Goal: Register for event/course

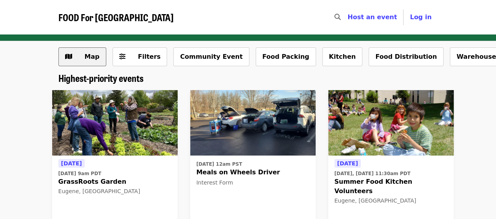
click at [71, 61] on span "Show map view" at bounding box center [68, 56] width 7 height 9
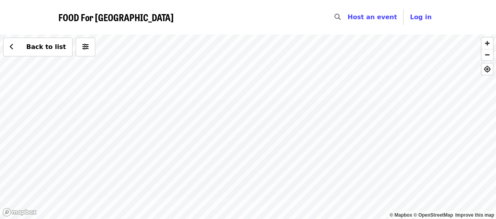
drag, startPoint x: 171, startPoint y: 65, endPoint x: 190, endPoint y: 134, distance: 72.1
click at [190, 134] on div "Back to list" at bounding box center [248, 126] width 496 height 185
click at [232, 125] on div "Back to list" at bounding box center [248, 126] width 496 height 185
click at [250, 129] on div "Back to list" at bounding box center [248, 126] width 496 height 185
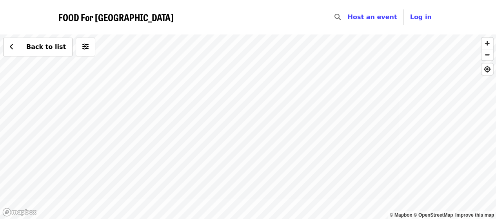
click at [250, 129] on div "Back to list" at bounding box center [248, 126] width 496 height 185
click at [243, 130] on div "Back to list" at bounding box center [248, 126] width 496 height 185
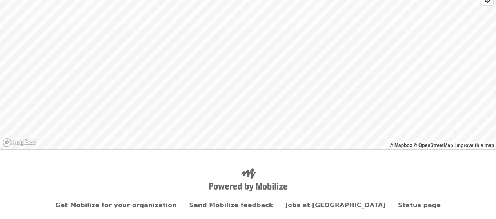
scroll to position [100, 0]
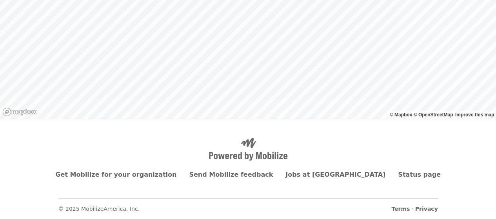
click at [276, 41] on div "Back to list" at bounding box center [248, 26] width 496 height 185
click at [252, 55] on span "See 4 actions at this location" at bounding box center [271, 53] width 103 height 7
click at [215, 27] on div "See 4 actions at this location Back to list" at bounding box center [248, 26] width 496 height 185
click at [213, 18] on div "Back to list" at bounding box center [248, 26] width 496 height 185
click at [212, 19] on div "See 7 actions at this location Back to list" at bounding box center [248, 26] width 496 height 185
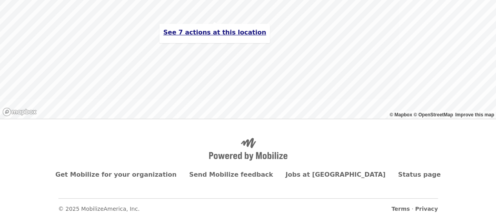
click at [199, 33] on span "See 7 actions at this location" at bounding box center [214, 32] width 103 height 7
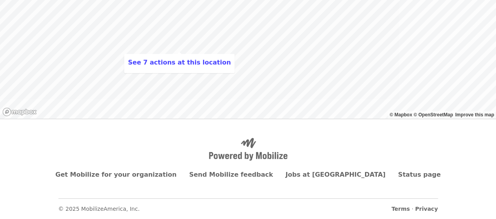
click at [139, 41] on div "See 7 actions at this location Back to list" at bounding box center [248, 26] width 496 height 185
click at [188, 51] on div "Back to list" at bounding box center [248, 26] width 496 height 185
click at [246, 27] on div "Back to list" at bounding box center [248, 26] width 496 height 185
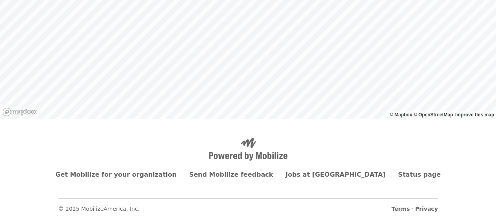
click at [246, 27] on div "Back to list" at bounding box center [248, 26] width 496 height 185
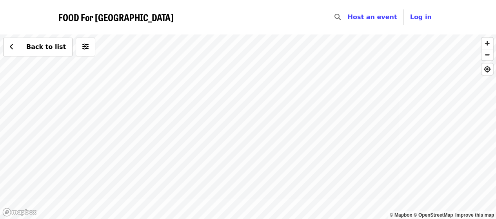
drag, startPoint x: 331, startPoint y: 95, endPoint x: 189, endPoint y: 58, distance: 146.5
click at [189, 58] on div "Back to list" at bounding box center [248, 126] width 496 height 185
click at [324, 117] on div "Back to list" at bounding box center [248, 126] width 496 height 185
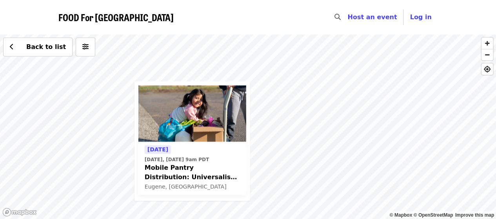
drag, startPoint x: 346, startPoint y: 121, endPoint x: 276, endPoint y: 134, distance: 70.6
click at [276, 134] on div "Today Today, Aug 15 @ 9am PDT Mobile Pantry Distribution: Universalist Unitaria…" at bounding box center [248, 126] width 496 height 185
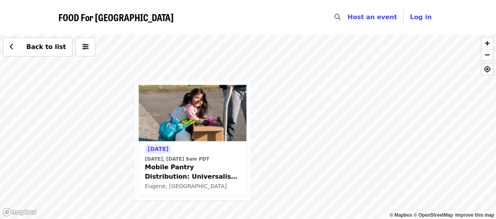
click at [270, 110] on div "Today Today, Aug 15 @ 9am PDT Mobile Pantry Distribution: Universalist Unitaria…" at bounding box center [248, 126] width 496 height 185
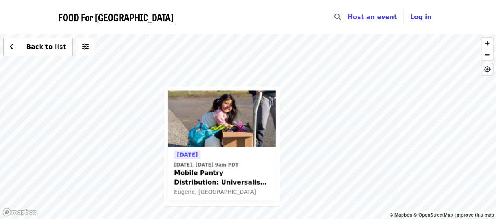
click at [336, 61] on div "Today Today, Aug 15 @ 9am PDT Mobile Pantry Distribution: Universalist Unitaria…" at bounding box center [248, 126] width 496 height 185
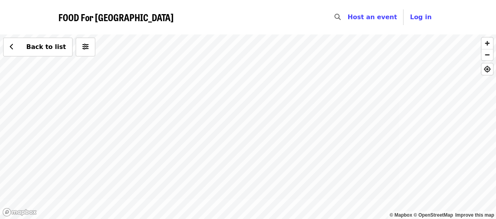
drag, startPoint x: 336, startPoint y: 61, endPoint x: 167, endPoint y: 145, distance: 189.2
click at [167, 145] on div "Back to list" at bounding box center [248, 126] width 496 height 185
drag, startPoint x: 170, startPoint y: 90, endPoint x: 322, endPoint y: 152, distance: 164.4
click at [322, 152] on div "Back to list" at bounding box center [248, 126] width 496 height 185
drag, startPoint x: 219, startPoint y: 63, endPoint x: 305, endPoint y: 147, distance: 120.0
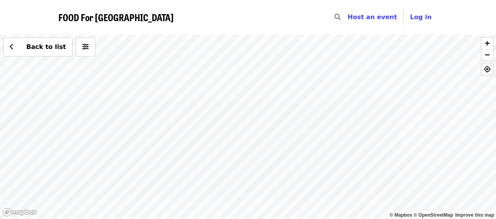
click at [305, 147] on div "Back to list" at bounding box center [248, 126] width 496 height 185
drag, startPoint x: 274, startPoint y: 90, endPoint x: 183, endPoint y: 169, distance: 120.9
click at [186, 168] on div "Back to list" at bounding box center [248, 126] width 496 height 185
drag, startPoint x: 219, startPoint y: 146, endPoint x: 226, endPoint y: 62, distance: 83.7
click at [226, 62] on div "Back to list" at bounding box center [248, 126] width 496 height 185
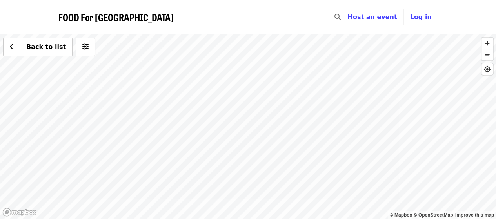
drag, startPoint x: 308, startPoint y: 131, endPoint x: 250, endPoint y: 81, distance: 77.0
click at [250, 81] on div "Back to list" at bounding box center [248, 126] width 496 height 185
click at [122, 54] on div "Back to list" at bounding box center [248, 126] width 496 height 185
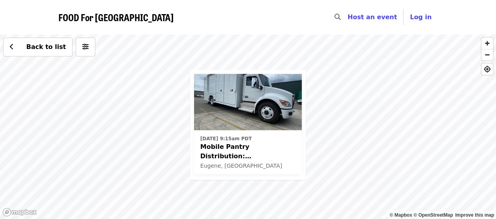
click at [337, 134] on div "Thu, Aug 21 @ 9:15am PDT Mobile Pantry Distribution: Bethel School District Eug…" at bounding box center [248, 126] width 496 height 185
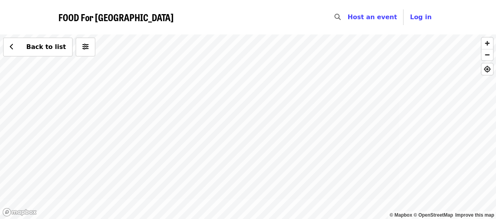
drag, startPoint x: 385, startPoint y: 152, endPoint x: 133, endPoint y: 52, distance: 270.9
click at [133, 52] on div "Back to list" at bounding box center [248, 126] width 496 height 185
click at [291, 144] on div "Back to list" at bounding box center [248, 126] width 496 height 185
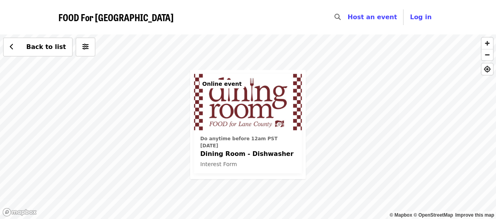
click at [131, 127] on div "Do anytime before 12am PST today Dining Room - Dishwasher Interest Form Online …" at bounding box center [248, 126] width 496 height 185
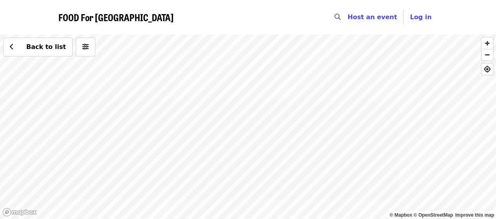
drag, startPoint x: 131, startPoint y: 127, endPoint x: 246, endPoint y: 183, distance: 127.4
click at [246, 183] on div "Back to list" at bounding box center [248, 126] width 496 height 185
drag, startPoint x: 184, startPoint y: 139, endPoint x: 210, endPoint y: 135, distance: 26.1
click at [210, 135] on div "Back to list" at bounding box center [248, 126] width 496 height 185
click at [186, 125] on div "Back to list" at bounding box center [248, 126] width 496 height 185
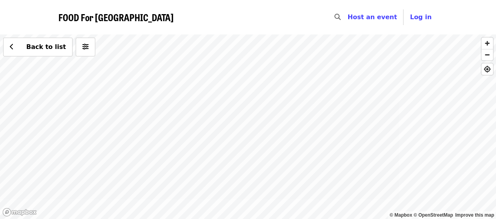
drag, startPoint x: 295, startPoint y: 133, endPoint x: 85, endPoint y: 137, distance: 210.4
click at [85, 137] on div "Back to list" at bounding box center [248, 126] width 496 height 185
drag, startPoint x: 239, startPoint y: 127, endPoint x: 146, endPoint y: 110, distance: 95.0
click at [146, 110] on div "Back to list" at bounding box center [248, 126] width 496 height 185
drag, startPoint x: 146, startPoint y: 110, endPoint x: 67, endPoint y: 116, distance: 79.3
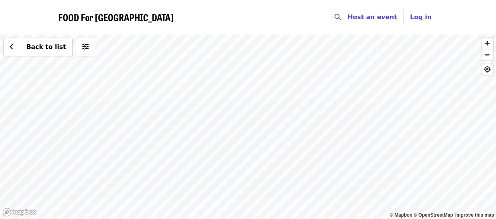
click at [67, 116] on div "Back to list" at bounding box center [248, 126] width 496 height 185
drag, startPoint x: 348, startPoint y: 103, endPoint x: 257, endPoint y: 136, distance: 96.3
click at [257, 136] on div "Back to list" at bounding box center [248, 126] width 496 height 185
drag, startPoint x: 266, startPoint y: 140, endPoint x: 183, endPoint y: 52, distance: 121.1
click at [183, 52] on div "Back to list" at bounding box center [248, 126] width 496 height 185
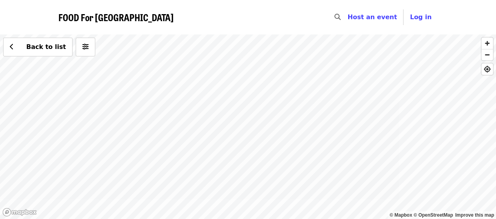
drag, startPoint x: 286, startPoint y: 129, endPoint x: 267, endPoint y: 67, distance: 63.9
click at [267, 67] on div "Back to list" at bounding box center [248, 126] width 496 height 185
click at [278, 113] on div "Back to list" at bounding box center [248, 126] width 496 height 185
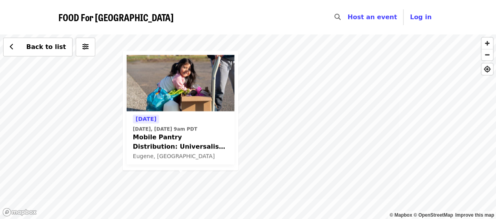
drag, startPoint x: 346, startPoint y: 79, endPoint x: 262, endPoint y: 204, distance: 151.3
click at [262, 204] on div "Today Today, Aug 15 @ 9am PDT Mobile Pantry Distribution: Universalist Unitaria…" at bounding box center [248, 126] width 496 height 185
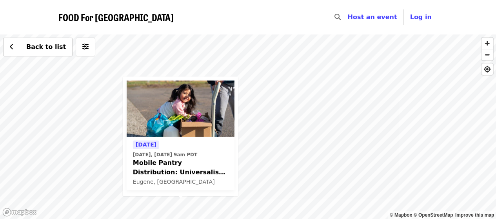
drag, startPoint x: 404, startPoint y: 129, endPoint x: 293, endPoint y: 128, distance: 111.3
click at [293, 128] on div "Today Today, Aug 15 @ 9am PDT Mobile Pantry Distribution: Universalist Unitaria…" at bounding box center [248, 126] width 496 height 185
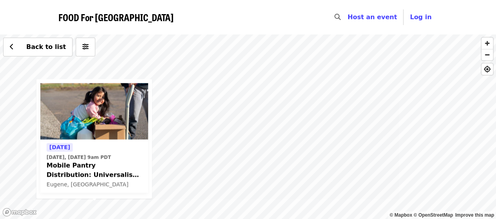
click at [372, 109] on div "Today Today, Aug 15 @ 9am PDT Mobile Pantry Distribution: Universalist Unitaria…" at bounding box center [248, 126] width 496 height 185
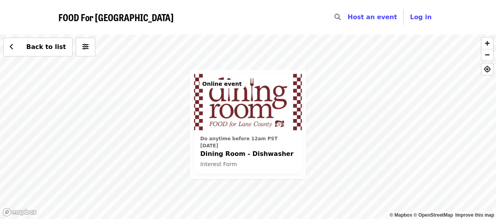
click at [226, 149] on span "Dining Room - Dishwasher" at bounding box center [247, 153] width 95 height 9
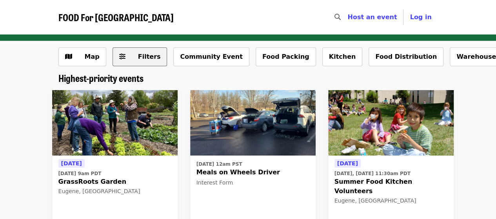
click at [147, 58] on span "Filters" at bounding box center [149, 56] width 23 height 7
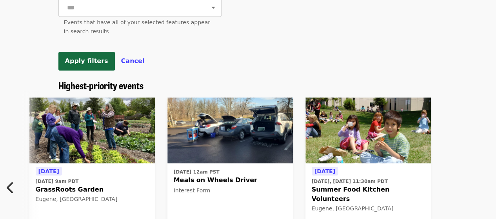
scroll to position [0, 8]
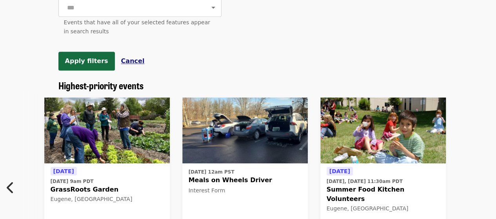
click at [125, 65] on span "Cancel" at bounding box center [133, 60] width 24 height 7
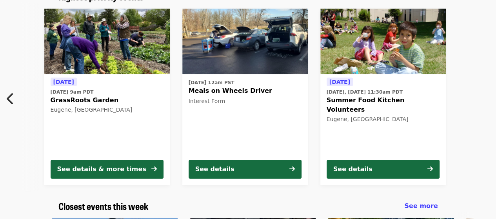
scroll to position [0, 0]
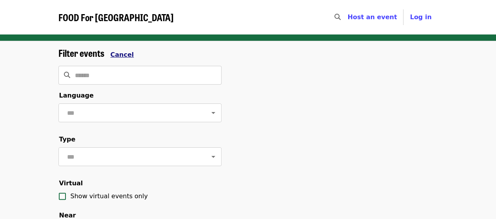
click at [116, 52] on span "Cancel" at bounding box center [122, 54] width 24 height 7
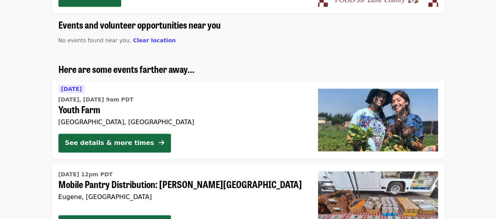
scroll to position [567, 0]
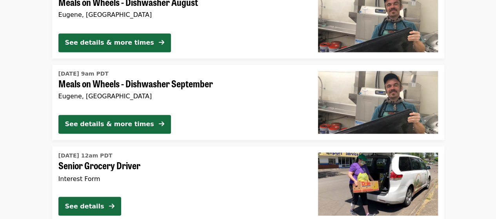
scroll to position [600, 0]
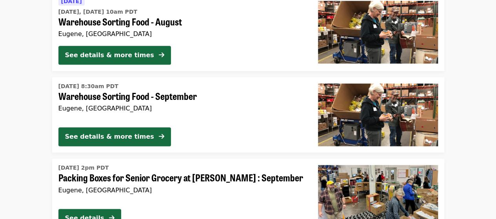
scroll to position [422, 0]
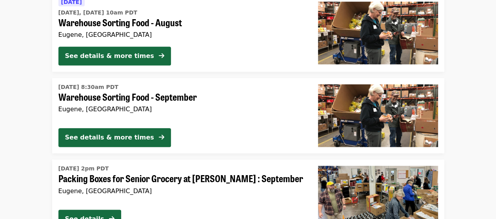
click at [257, 116] on div "Tue, Sep 2 @ 8:30am PDT Warehouse Sorting Food - September Eugene, OR" at bounding box center [181, 101] width 247 height 41
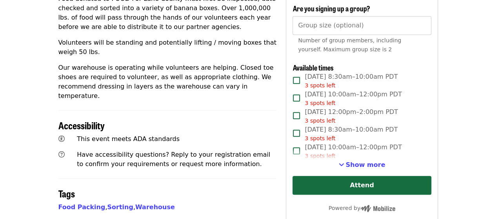
scroll to position [355, 0]
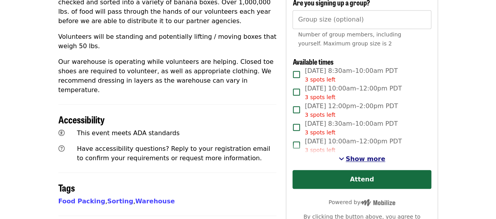
click at [357, 155] on span "Show more" at bounding box center [366, 158] width 40 height 7
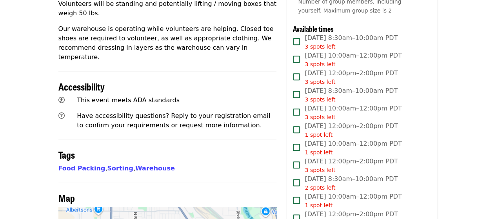
scroll to position [388, 0]
click at [273, 149] on h2 "Tags" at bounding box center [167, 154] width 218 height 11
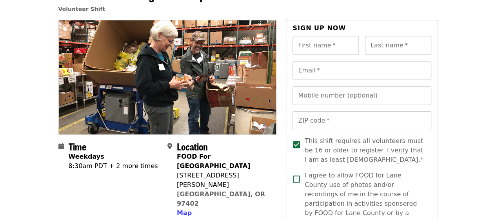
scroll to position [53, 0]
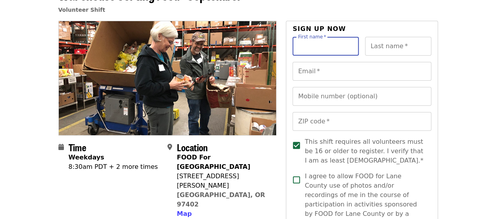
click at [318, 44] on input "First name   *" at bounding box center [325, 46] width 66 height 19
type input "***"
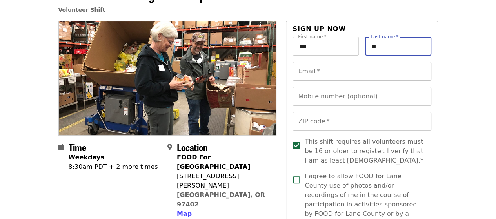
type input "**"
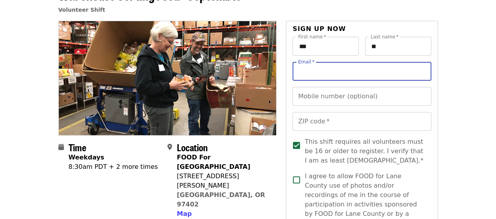
click at [402, 76] on input "Email   *" at bounding box center [361, 71] width 138 height 19
type input "**********"
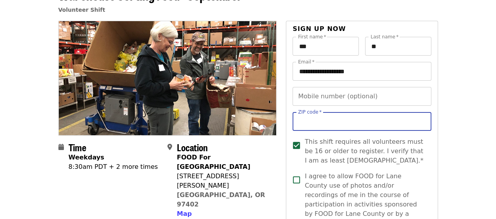
click at [377, 129] on input "ZIP code   *" at bounding box center [361, 121] width 138 height 19
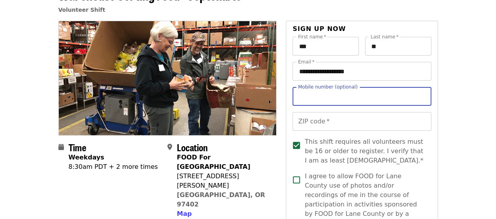
click at [375, 104] on input "Mobile number (optional)" at bounding box center [361, 96] width 138 height 19
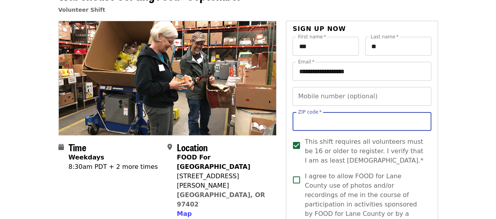
click at [367, 120] on input "ZIP code   *" at bounding box center [361, 121] width 138 height 19
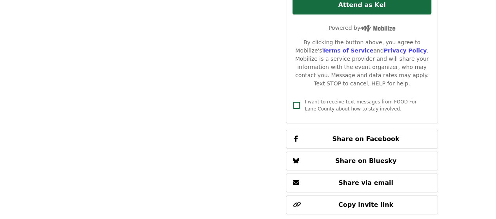
scroll to position [1398, 0]
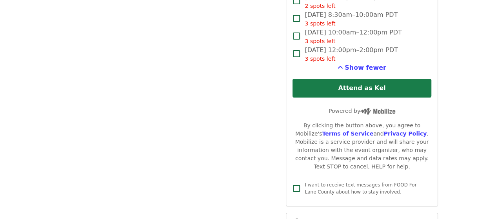
type input "*****"
click at [366, 79] on button "Attend as Kel" at bounding box center [361, 88] width 138 height 19
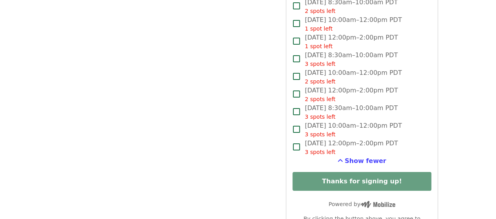
scroll to position [1307, 0]
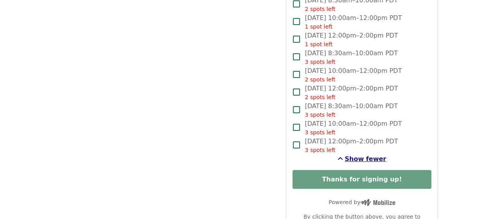
click at [358, 155] on span "Show fewer" at bounding box center [365, 158] width 42 height 7
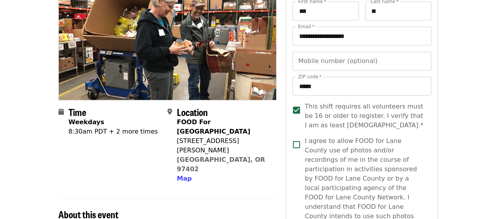
scroll to position [0, 0]
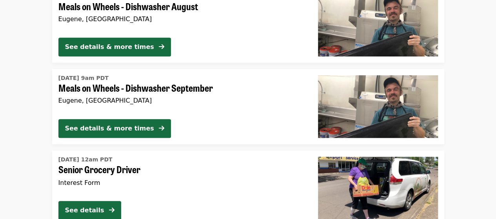
scroll to position [185, 0]
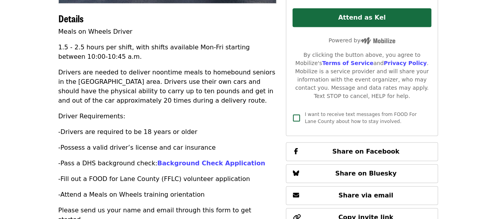
scroll to position [185, 0]
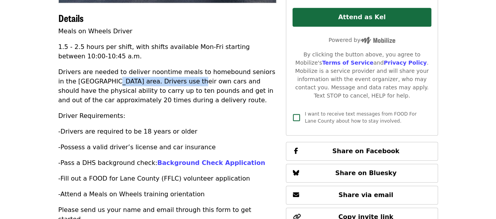
drag, startPoint x: 165, startPoint y: 81, endPoint x: 92, endPoint y: 84, distance: 72.1
click at [92, 84] on p "Drivers are needed to deliver noontime meals to homebound seniors in the [GEOGR…" at bounding box center [167, 86] width 218 height 38
drag, startPoint x: 170, startPoint y: 83, endPoint x: 94, endPoint y: 81, distance: 76.0
click at [94, 81] on p "Drivers are needed to deliver noontime meals to homebound seniors in the Eugene…" at bounding box center [167, 86] width 218 height 38
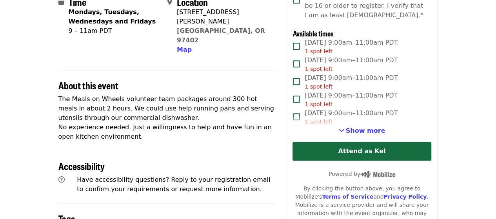
scroll to position [161, 0]
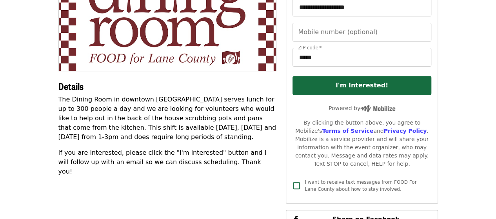
scroll to position [172, 0]
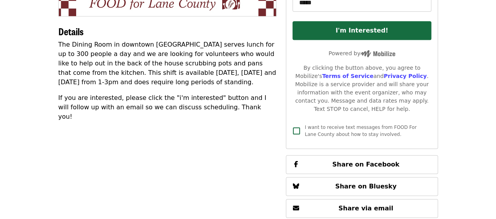
click at [58, 24] on span "Details" at bounding box center [70, 31] width 25 height 14
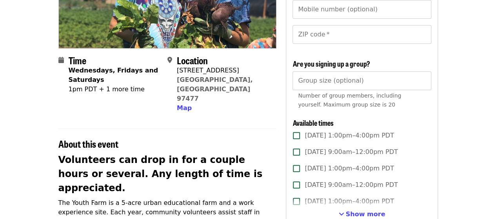
scroll to position [137, 0]
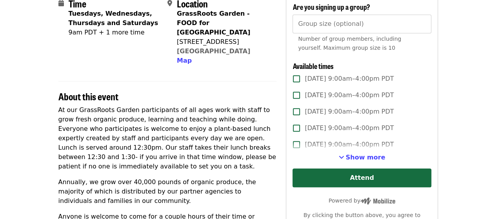
scroll to position [169, 0]
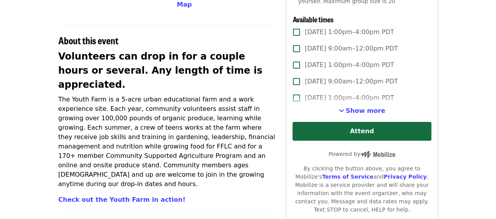
scroll to position [244, 0]
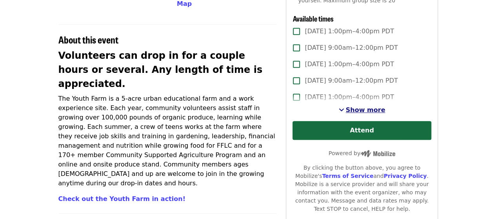
click at [359, 109] on span "Show more" at bounding box center [366, 109] width 40 height 7
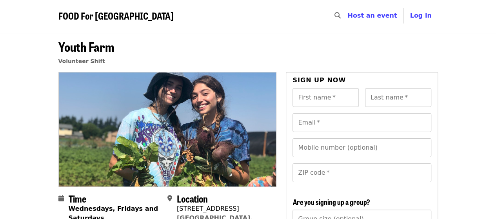
scroll to position [1, 0]
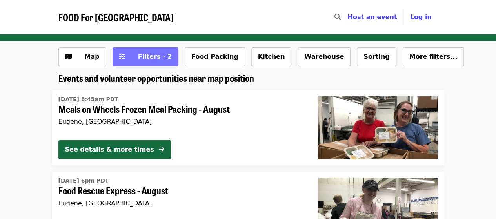
click at [145, 55] on span "Filters · 2" at bounding box center [155, 56] width 34 height 7
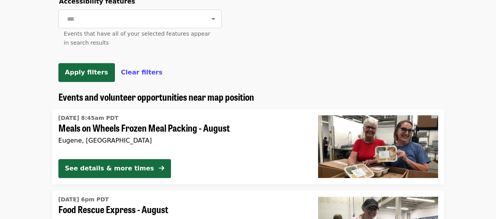
scroll to position [386, 0]
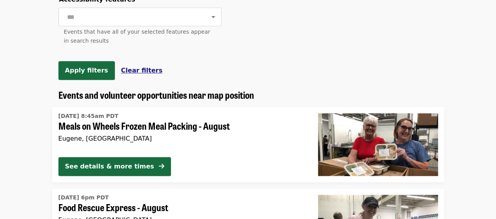
click at [126, 74] on span "Clear filters" at bounding box center [142, 70] width 42 height 7
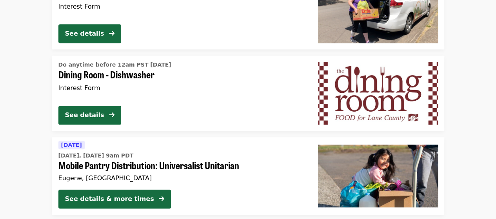
scroll to position [371, 0]
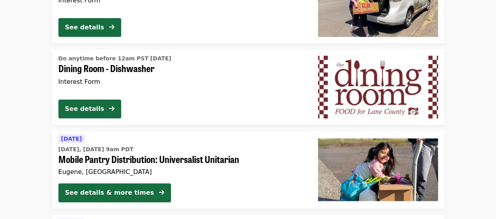
click at [164, 87] on div "Do anytime before 12am PST today Dining Room - Dishwasher Interest Form" at bounding box center [181, 72] width 247 height 41
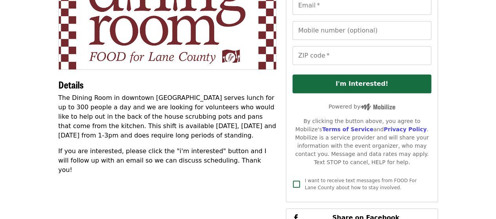
scroll to position [119, 0]
